Goal: Check status: Check status

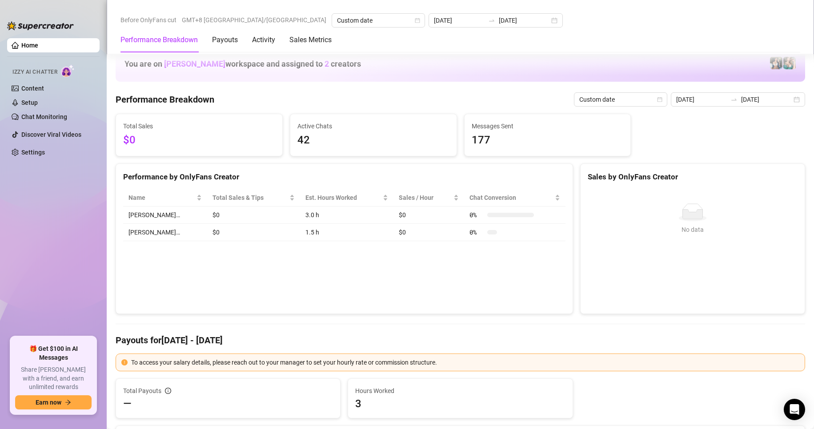
scroll to position [1111, 0]
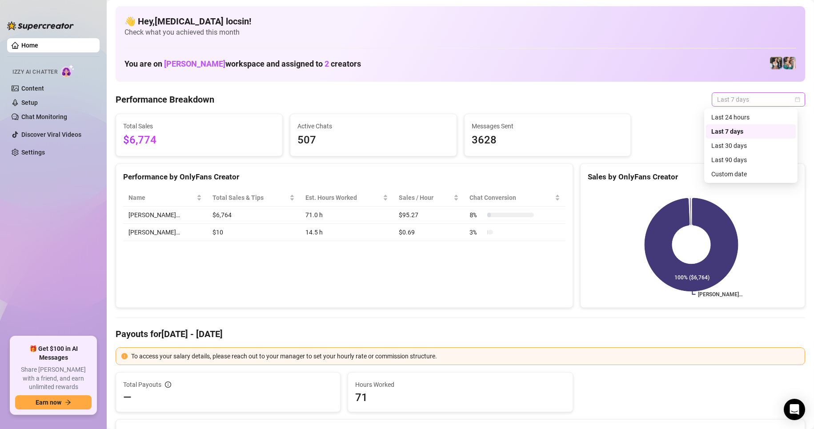
click at [718, 99] on span "Last 7 days" at bounding box center [758, 99] width 83 height 13
click at [734, 176] on div "Custom date" at bounding box center [750, 174] width 79 height 10
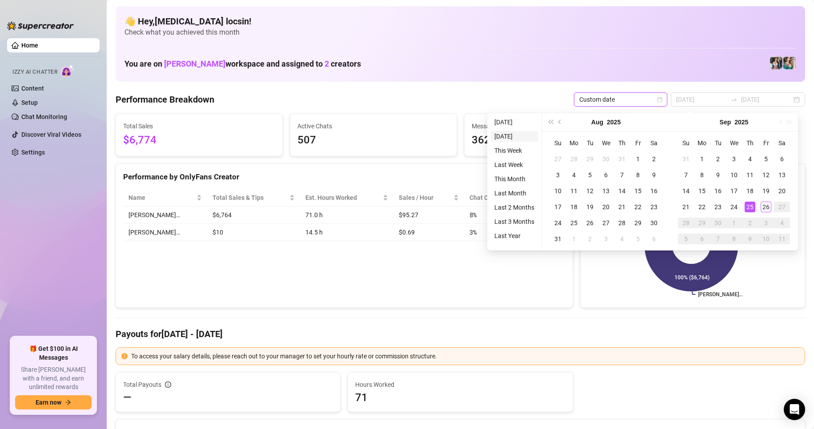
type input "[DATE]"
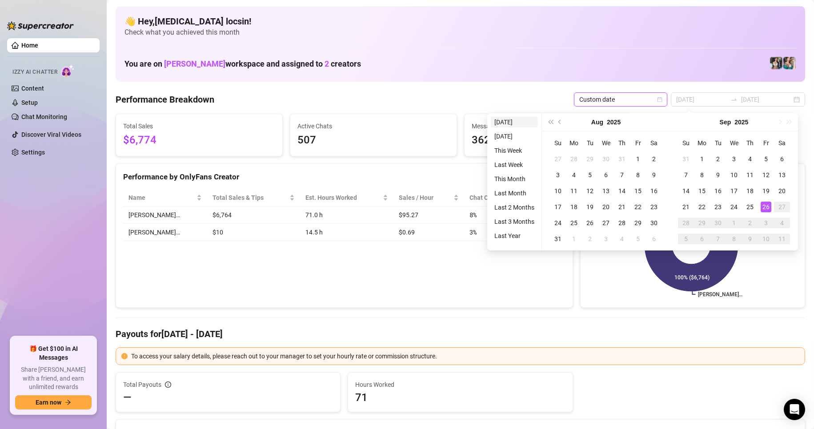
click at [503, 122] on li "[DATE]" at bounding box center [514, 122] width 47 height 11
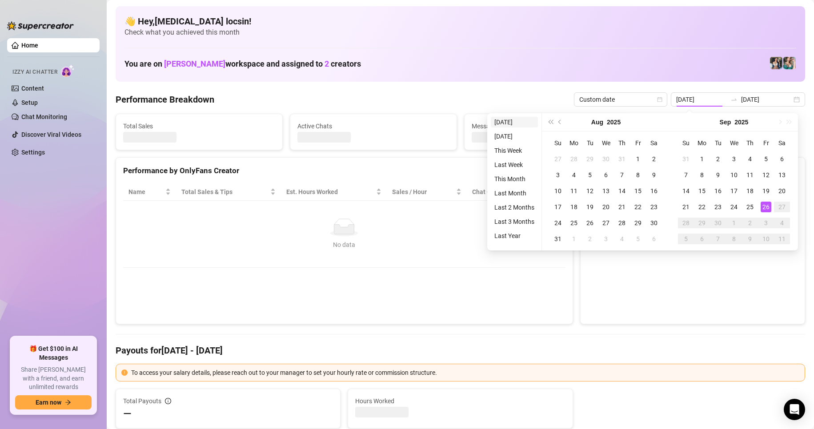
type input "[DATE]"
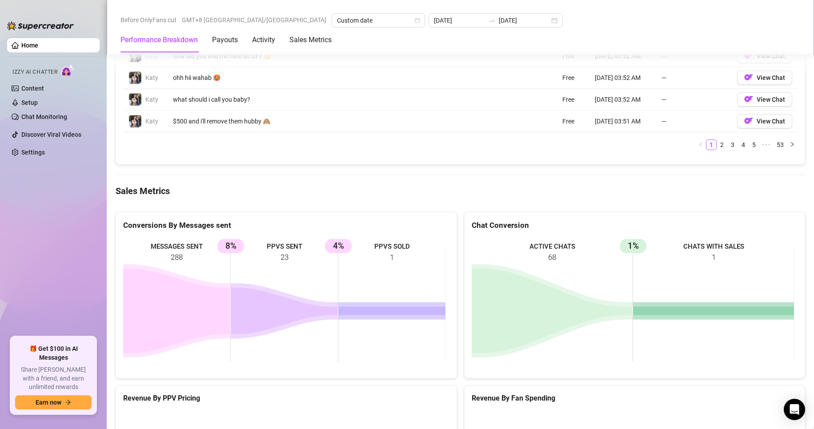
scroll to position [1111, 0]
